Goal: Navigation & Orientation: Find specific page/section

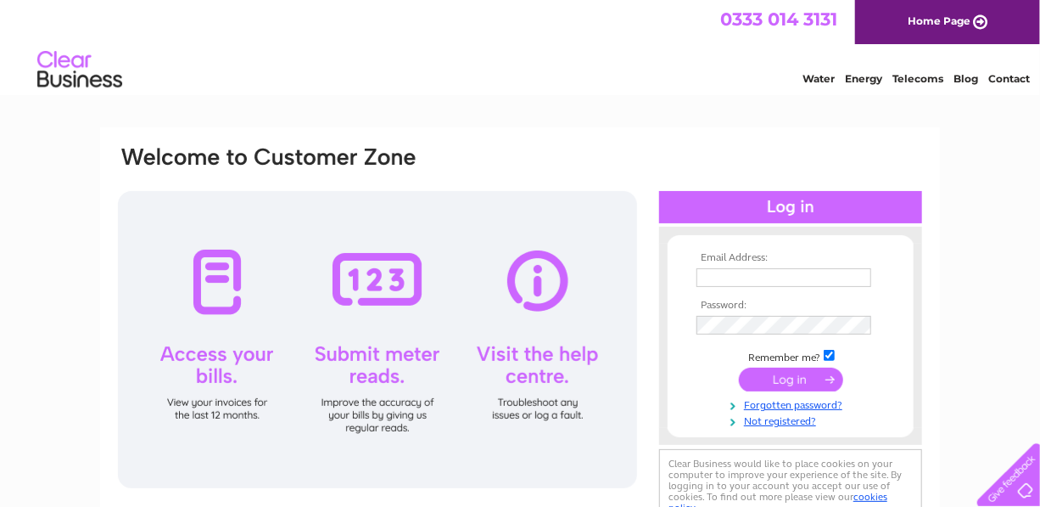
type input "439@galletlytubbs.com"
click at [767, 375] on input "submit" at bounding box center [791, 379] width 104 height 24
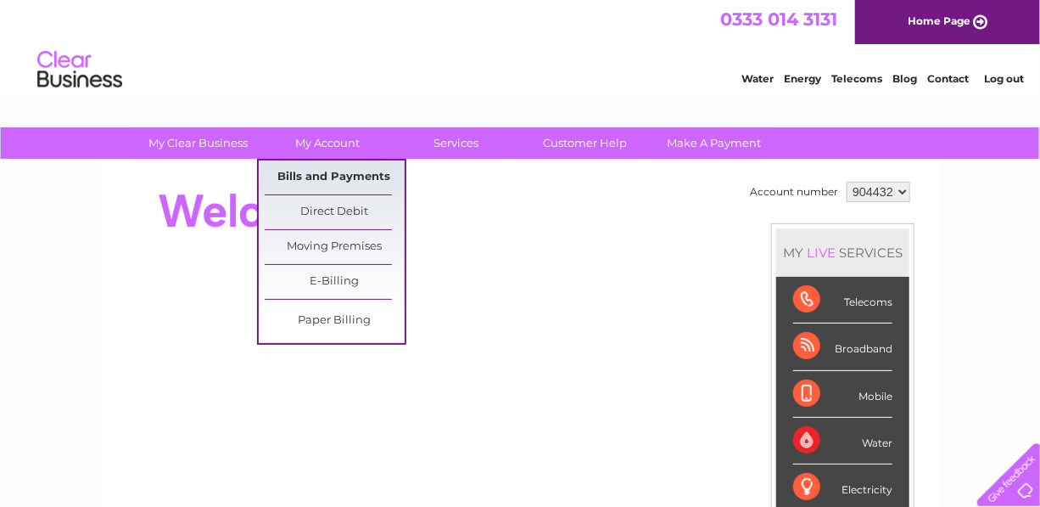
click at [341, 170] on link "Bills and Payments" at bounding box center [335, 177] width 140 height 34
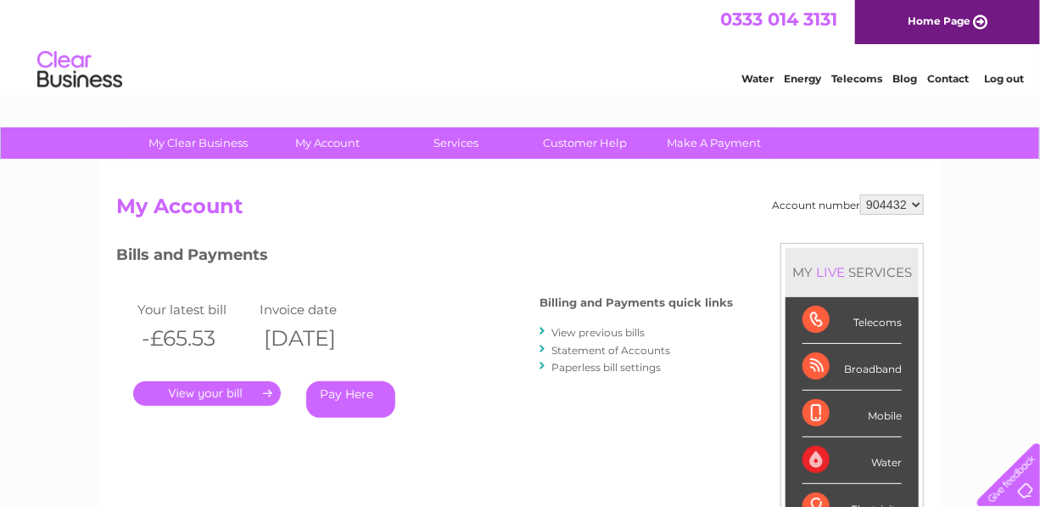
click at [1001, 76] on link "Log out" at bounding box center [1004, 78] width 40 height 13
